Goal: Check status: Check status

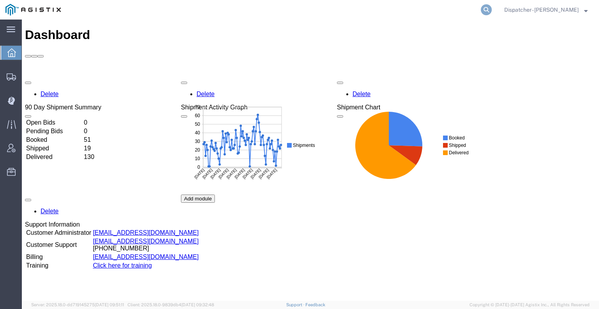
click at [481, 9] on icon at bounding box center [486, 9] width 11 height 11
type input "56333249"
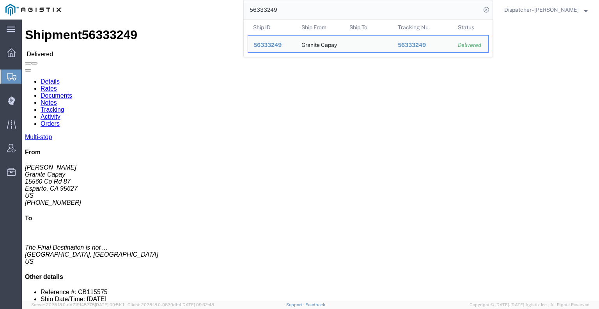
click link "Notes"
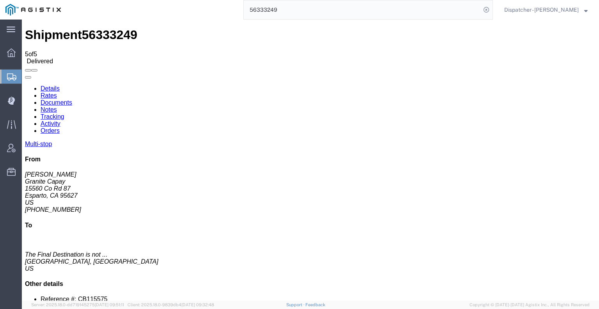
click at [72, 99] on link "Documents" at bounding box center [57, 102] width 32 height 7
drag, startPoint x: 273, startPoint y: 11, endPoint x: 167, endPoint y: 8, distance: 106.5
click at [203, 12] on div "56333249" at bounding box center [279, 10] width 427 height 20
type input "56333281"
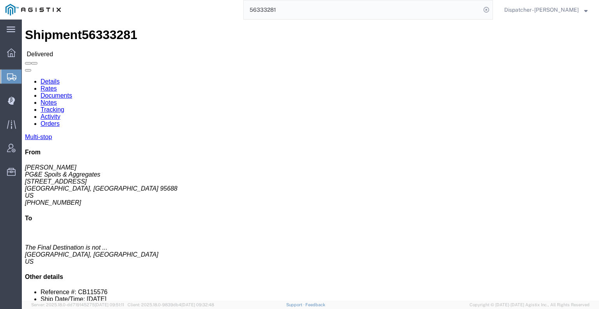
click link "Documents"
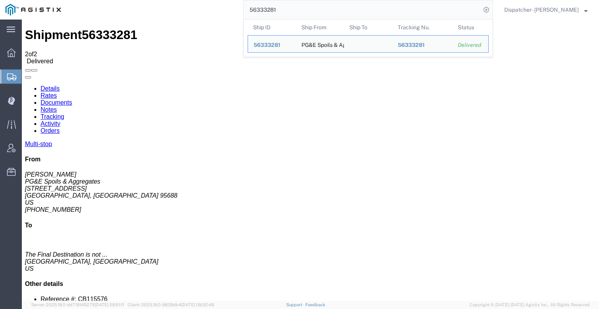
drag, startPoint x: 266, startPoint y: 12, endPoint x: 135, endPoint y: 0, distance: 132.3
click at [186, 9] on div "56333281 Ship ID Ship From Ship To Tracking Nu. Status Ship ID 56333281 Ship Fr…" at bounding box center [279, 10] width 427 height 20
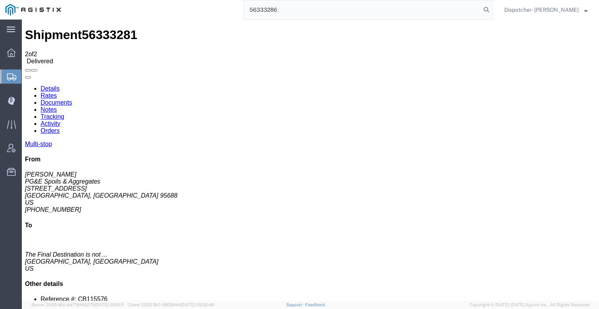
type input "56333286"
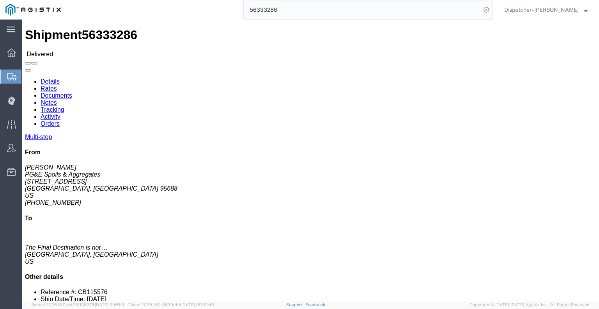
click link "Documents"
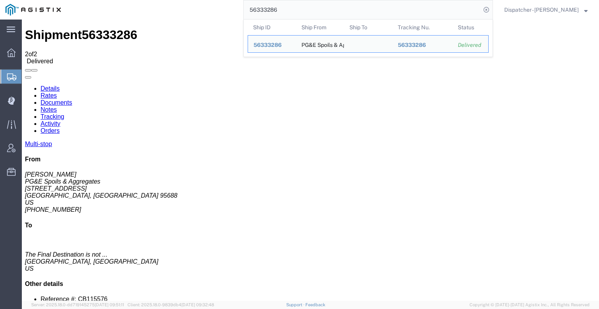
drag, startPoint x: 246, startPoint y: 5, endPoint x: 183, endPoint y: 4, distance: 64.0
click at [212, 4] on div "56333286 Ship ID Ship From Ship To Tracking Nu. Status Ship ID 56333286 Ship Fr…" at bounding box center [279, 10] width 427 height 20
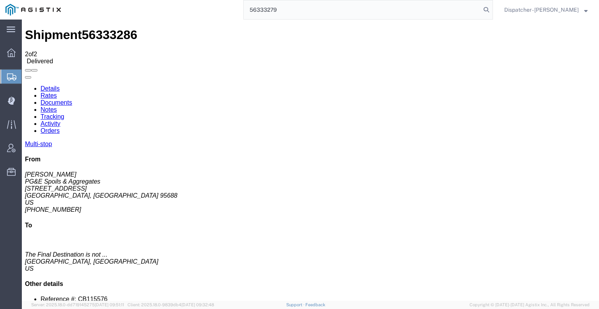
type input "56333279"
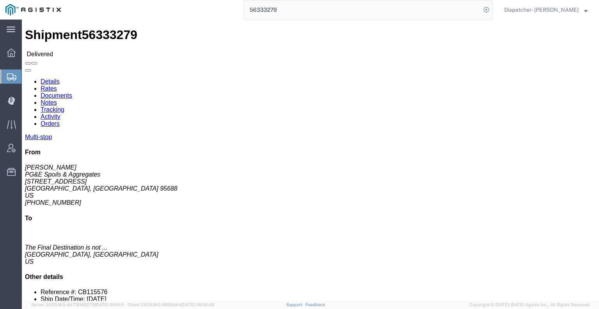
click link "Documents"
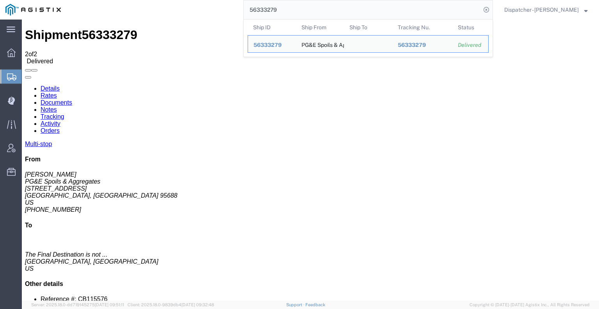
drag, startPoint x: 276, startPoint y: 8, endPoint x: 205, endPoint y: 14, distance: 71.2
click at [216, 14] on div "56333279 Ship ID Ship From Ship To Tracking Nu. Status Ship ID 56333279 Ship Fr…" at bounding box center [279, 10] width 427 height 20
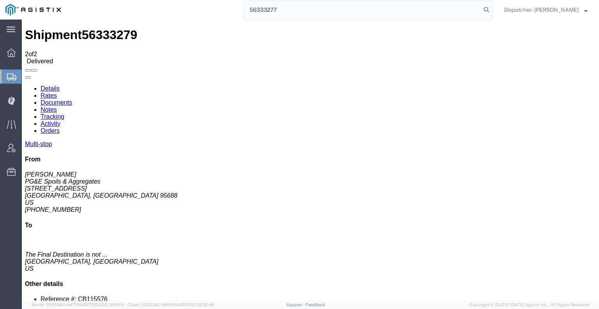
type input "56333277"
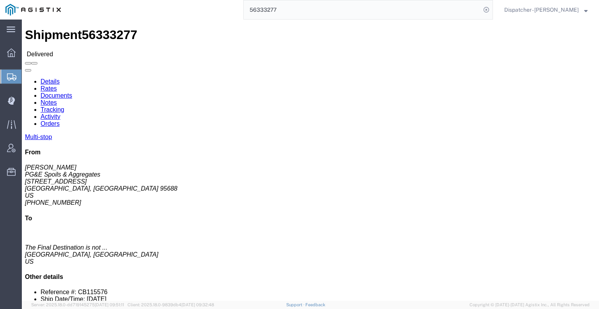
click link "Documents"
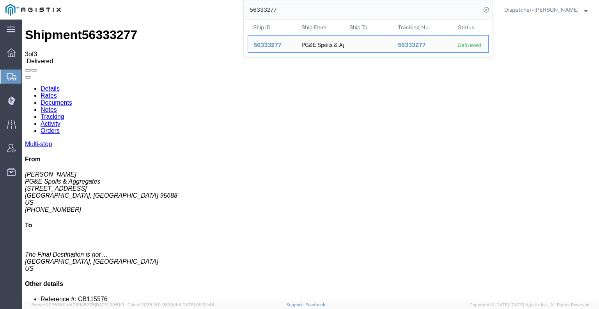
drag, startPoint x: 279, startPoint y: 12, endPoint x: 105, endPoint y: 16, distance: 174.4
click at [132, 16] on div "56333277 Ship ID Ship From Ship To Tracking Nu. Status Ship ID 56333277 Ship Fr…" at bounding box center [279, 10] width 427 height 20
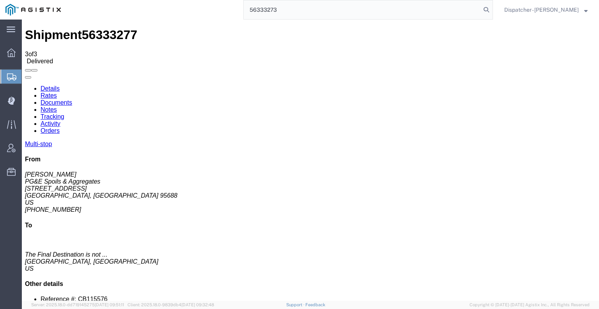
type input "56333273"
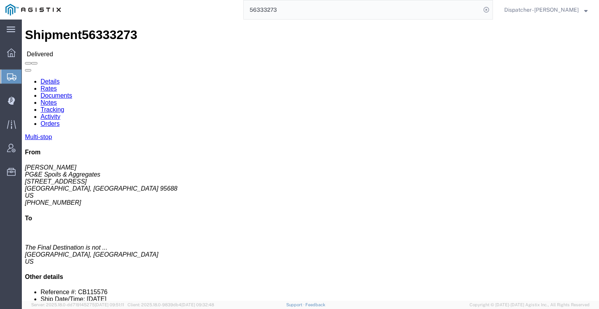
click link "Documents"
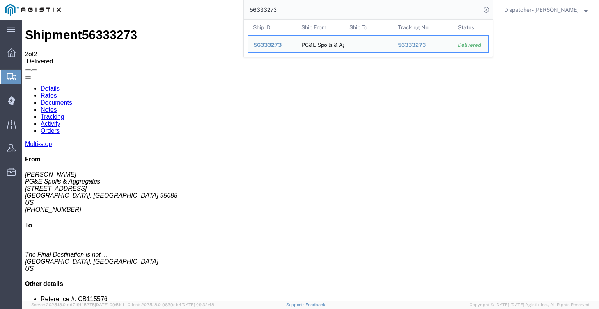
drag, startPoint x: 294, startPoint y: 9, endPoint x: 181, endPoint y: -11, distance: 115.5
click at [181, 0] on html "main_menu Created with Sketch. Collapse Menu Dashboard Shipments Create Shipmen…" at bounding box center [299, 154] width 599 height 309
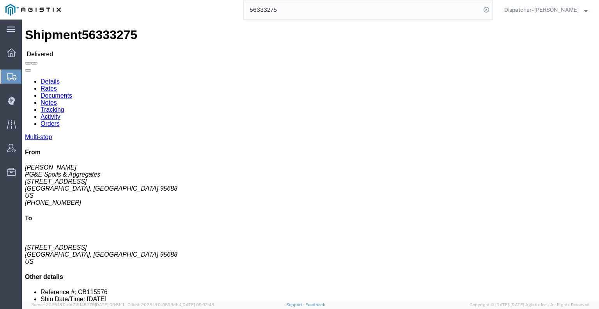
click link "Documents"
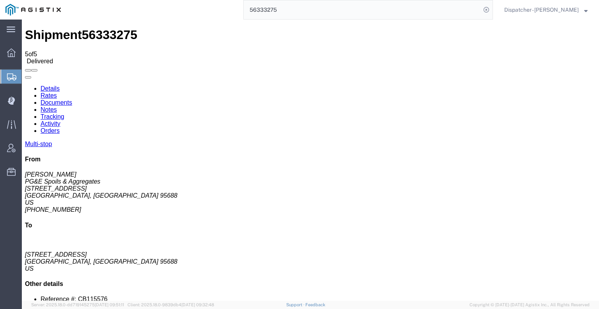
drag, startPoint x: 312, startPoint y: 18, endPoint x: 239, endPoint y: 14, distance: 73.0
click at [252, 14] on input "56333275" at bounding box center [362, 9] width 237 height 19
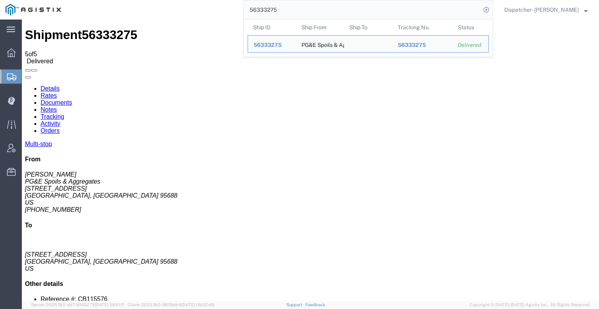
type input "5"
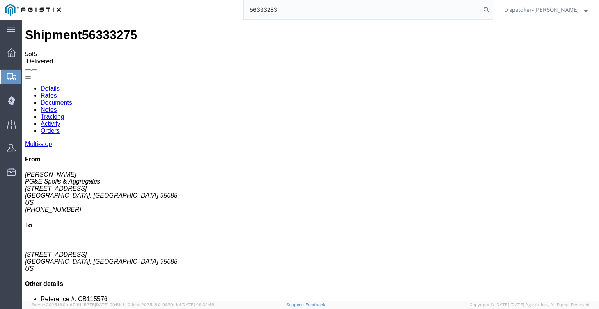
type input "56333283"
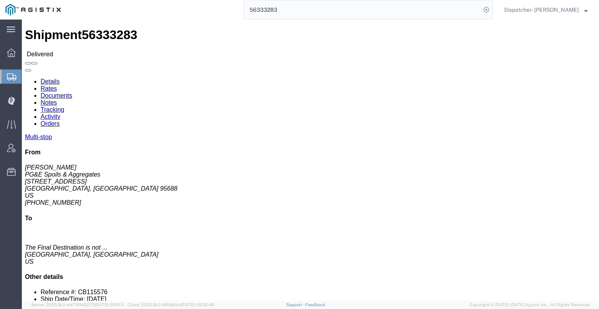
click link "Documents"
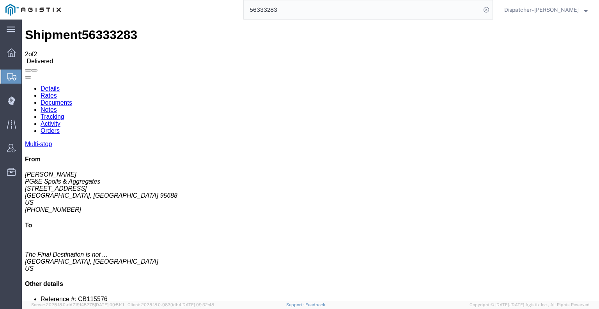
drag, startPoint x: 272, startPoint y: 10, endPoint x: 186, endPoint y: 5, distance: 86.3
click at [186, 6] on div "56333283" at bounding box center [279, 10] width 427 height 20
type input "56333281"
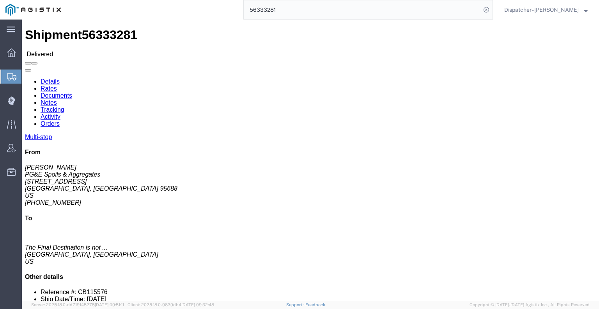
click link "Documents"
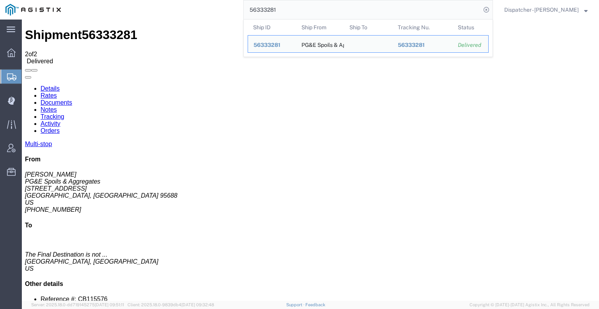
drag, startPoint x: 282, startPoint y: 11, endPoint x: 174, endPoint y: 16, distance: 108.2
click at [195, 14] on div "56333281 Ship ID Ship From Ship To Tracking Nu. Status Ship ID 56333281 Ship Fr…" at bounding box center [279, 10] width 427 height 20
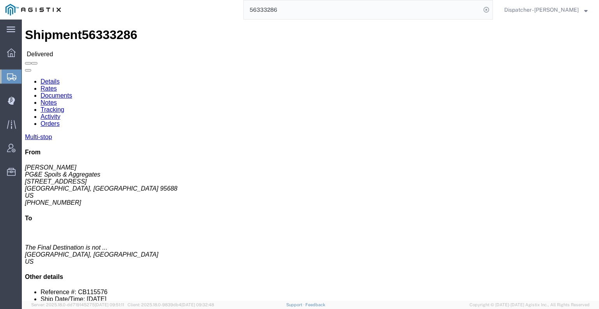
click link "Documents"
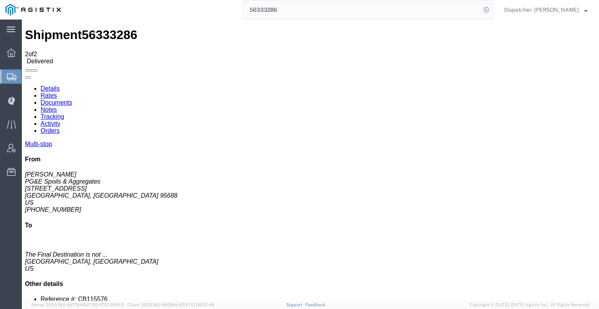
drag, startPoint x: 251, startPoint y: 4, endPoint x: 169, endPoint y: 7, distance: 82.0
click at [181, 9] on div "56333286" at bounding box center [279, 10] width 427 height 20
type input "6"
type input "56333283"
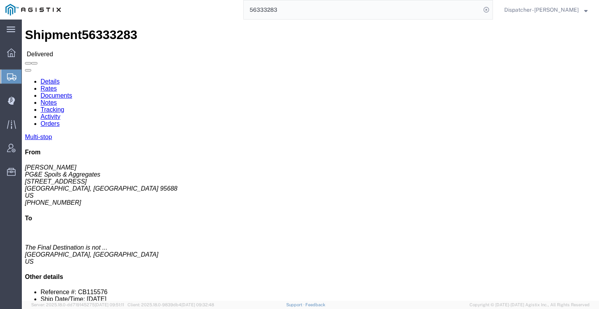
click link "Documents"
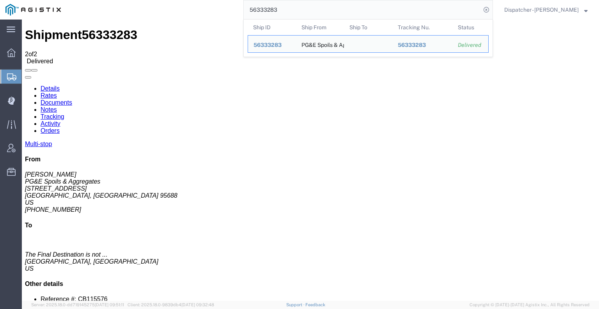
drag, startPoint x: 231, startPoint y: 12, endPoint x: 137, endPoint y: 11, distance: 94.0
click at [144, 14] on div "56333283 Ship ID Ship From Ship To Tracking Nu. Status Ship ID 56333283 Ship Fr…" at bounding box center [279, 10] width 427 height 20
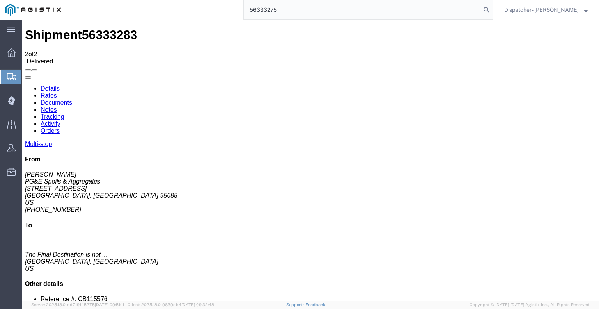
type input "56333275"
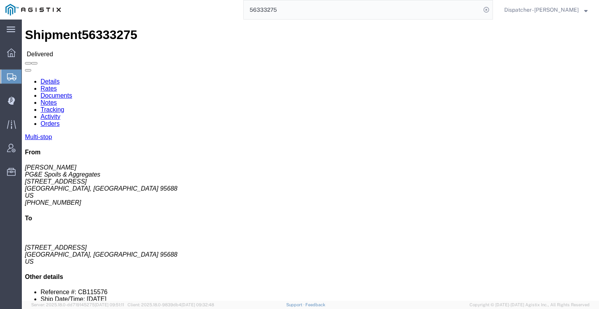
click link "Documents"
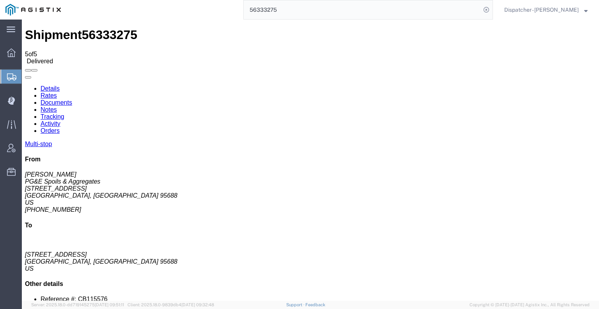
drag, startPoint x: 279, startPoint y: 8, endPoint x: 165, endPoint y: -6, distance: 114.8
click at [165, 0] on html "main_menu Created with Sketch. Collapse Menu Dashboard Shipments Create Shipmen…" at bounding box center [299, 154] width 599 height 309
